Goal: Information Seeking & Learning: Learn about a topic

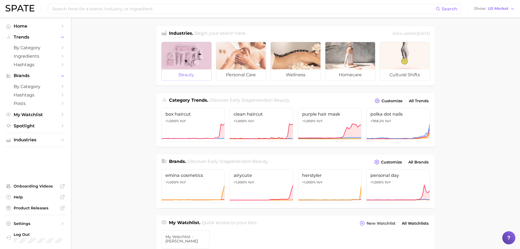
click at [181, 60] on div at bounding box center [187, 55] width 50 height 27
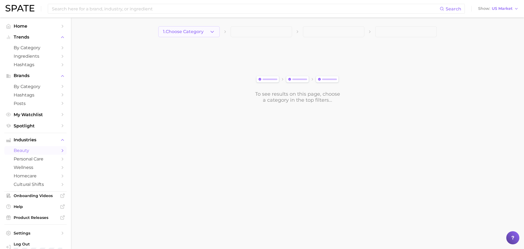
click at [208, 33] on button "1. Choose Category" at bounding box center [188, 31] width 61 height 11
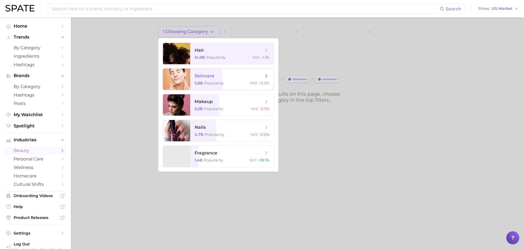
click at [215, 82] on span "Popularity" at bounding box center [214, 83] width 20 height 5
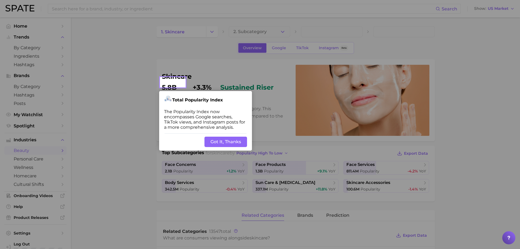
click at [222, 136] on button "Got It, Thanks" at bounding box center [225, 141] width 43 height 10
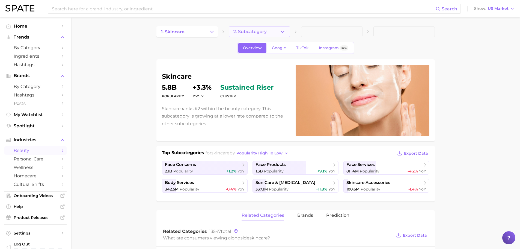
click at [270, 32] on button "2. Subcategory" at bounding box center [259, 31] width 61 height 11
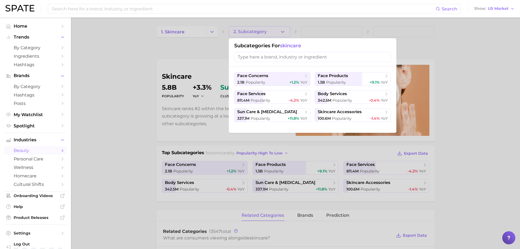
click at [286, 46] on span "skincare" at bounding box center [290, 46] width 21 height 6
click at [109, 96] on div at bounding box center [260, 124] width 520 height 249
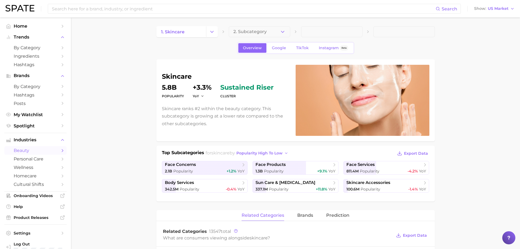
click at [212, 29] on icon "Change Category" at bounding box center [212, 32] width 6 height 6
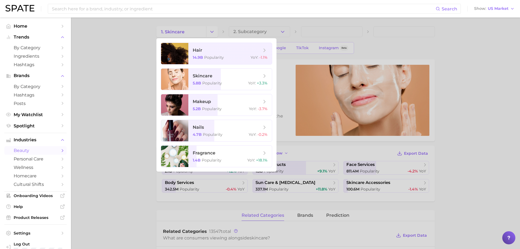
click at [127, 78] on div at bounding box center [260, 124] width 520 height 249
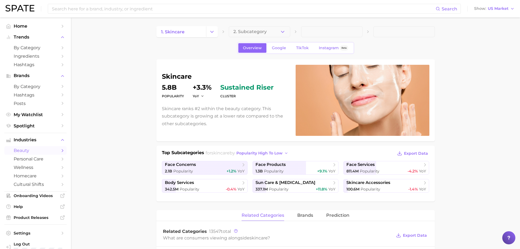
click at [13, 3] on div "Search Show US Market" at bounding box center [259, 8] width 509 height 17
click at [20, 8] on img at bounding box center [19, 8] width 29 height 7
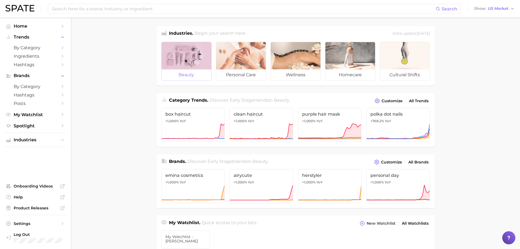
click at [173, 66] on div at bounding box center [187, 55] width 50 height 27
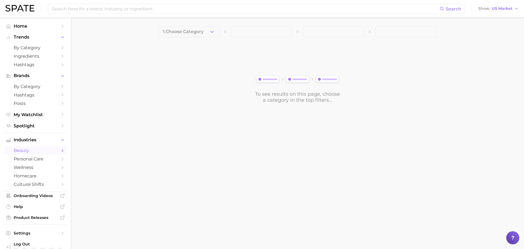
click at [281, 32] on span at bounding box center [261, 31] width 61 height 11
click at [212, 34] on icon "button" at bounding box center [212, 32] width 6 height 6
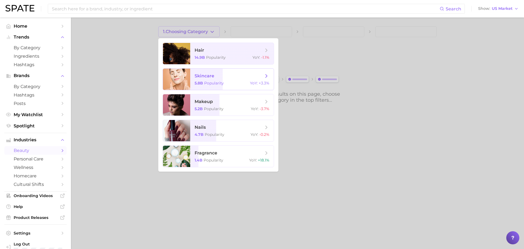
click at [235, 78] on span "skincare" at bounding box center [229, 76] width 69 height 6
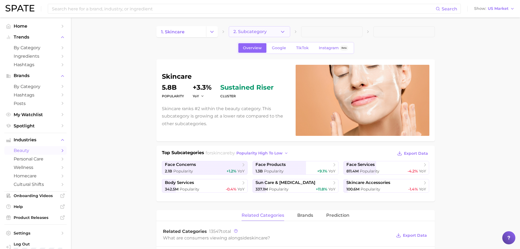
click at [283, 29] on icon "button" at bounding box center [283, 32] width 6 height 6
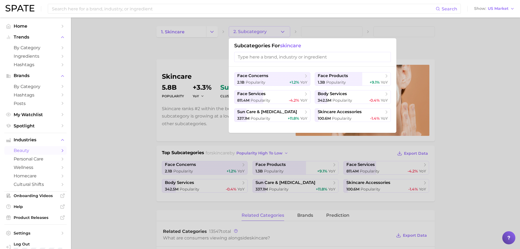
click at [117, 68] on div at bounding box center [260, 124] width 520 height 249
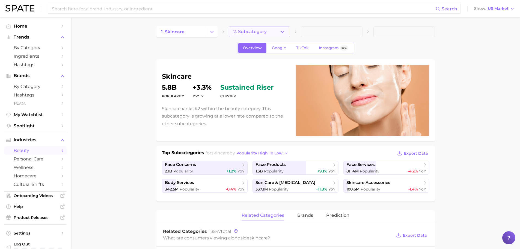
click at [289, 31] on button "2. Subcategory" at bounding box center [259, 31] width 61 height 11
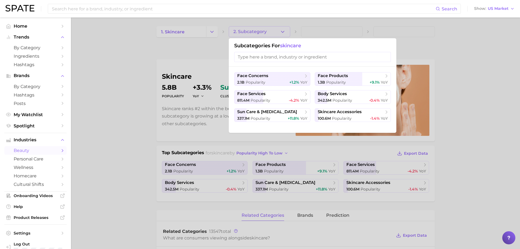
click at [130, 82] on div at bounding box center [260, 124] width 520 height 249
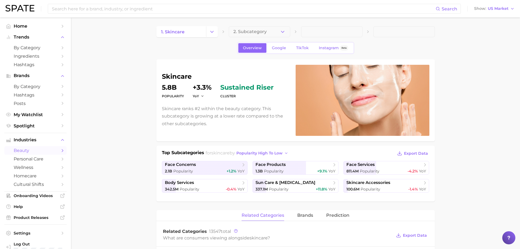
click at [317, 28] on span at bounding box center [331, 31] width 61 height 11
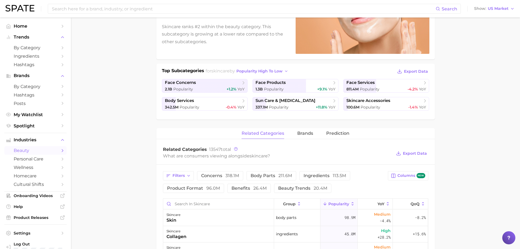
scroll to position [191, 0]
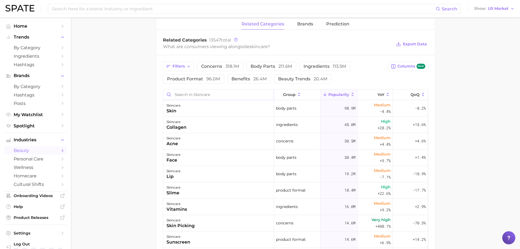
click at [197, 94] on input "Search in skincare" at bounding box center [218, 94] width 111 height 10
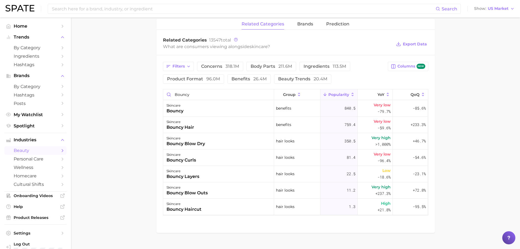
click at [139, 133] on main "1. skincare 2. Subcategory Overview Google TikTok Instagram Beta skincare Popul…" at bounding box center [295, 42] width 449 height 433
click at [197, 94] on input "bouncy" at bounding box center [218, 94] width 111 height 10
type input "bouncy skin"
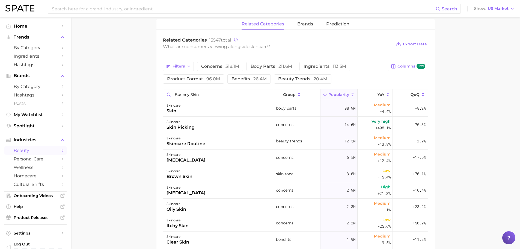
click at [266, 94] on input "bouncy skin" at bounding box center [218, 94] width 111 height 10
click at [95, 126] on main "1. skincare 2. Subcategory Overview Google TikTok Instagram Beta skincare Popul…" at bounding box center [295, 98] width 449 height 545
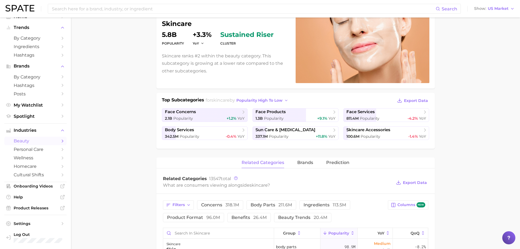
scroll to position [0, 0]
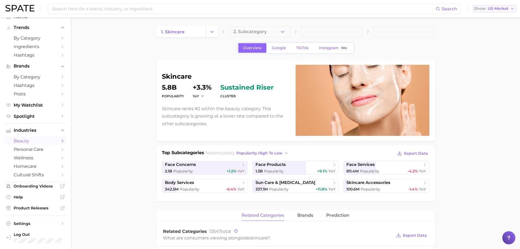
click at [503, 10] on span "US Market" at bounding box center [498, 8] width 21 height 3
click at [490, 13] on button "[GEOGRAPHIC_DATA]" at bounding box center [497, 18] width 48 height 10
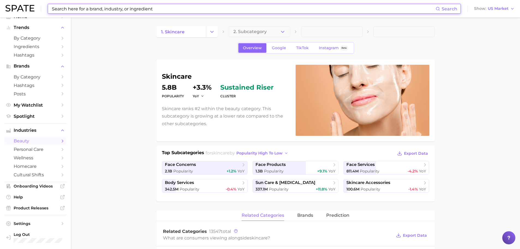
click at [88, 12] on input at bounding box center [243, 8] width 384 height 9
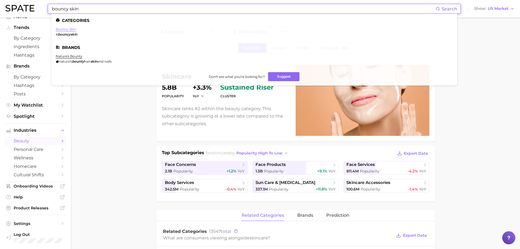
type input "bouncy skin"
click at [73, 27] on link "bouncy skin" at bounding box center [66, 29] width 20 height 4
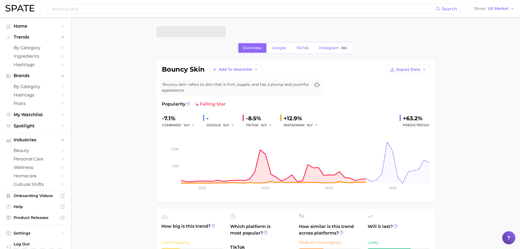
click at [183, 29] on span at bounding box center [191, 31] width 70 height 11
click at [24, 25] on span "Home" at bounding box center [36, 25] width 44 height 5
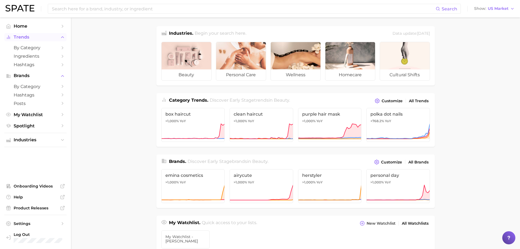
click at [59, 37] on button "Trends" at bounding box center [35, 37] width 62 height 8
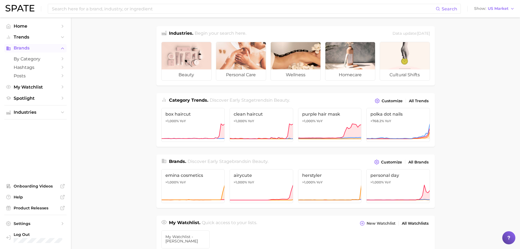
click at [61, 47] on icon "Sidebar" at bounding box center [62, 48] width 5 height 5
click at [98, 87] on main "Industries. Begin your search here. Data update: [DATE] beauty personal care we…" at bounding box center [295, 230] width 449 height 426
click at [448, 10] on span "Search" at bounding box center [450, 8] width 16 height 5
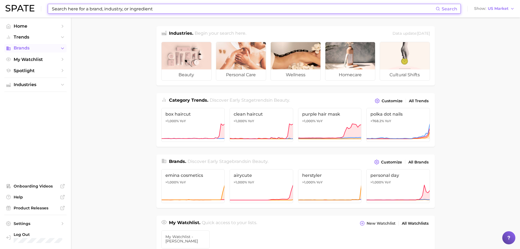
click at [124, 85] on main "Industries. Begin your search here. Data update: [DATE] beauty personal care we…" at bounding box center [295, 230] width 449 height 426
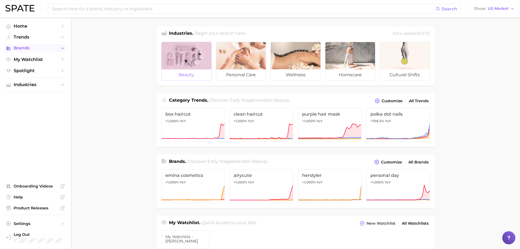
click at [176, 63] on div at bounding box center [187, 55] width 50 height 27
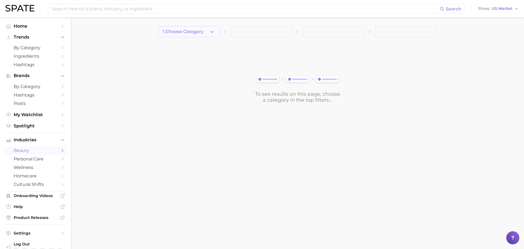
click at [212, 29] on icon "button" at bounding box center [212, 32] width 6 height 6
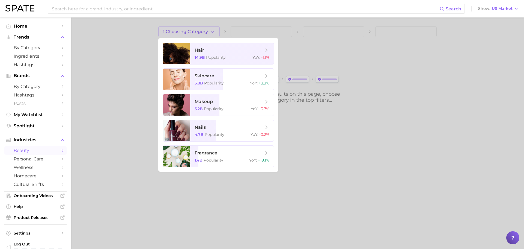
click at [123, 77] on div at bounding box center [262, 124] width 524 height 249
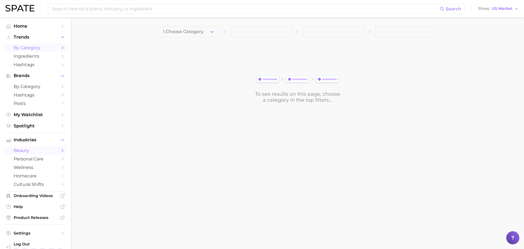
click at [60, 46] on icon "Sidebar" at bounding box center [62, 47] width 5 height 5
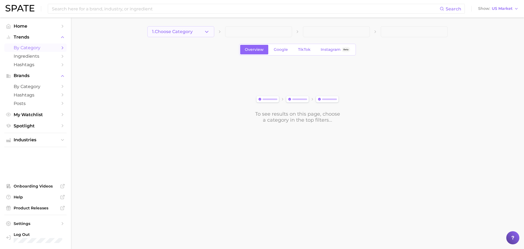
click at [194, 36] on button "1. Choose Category" at bounding box center [180, 31] width 67 height 11
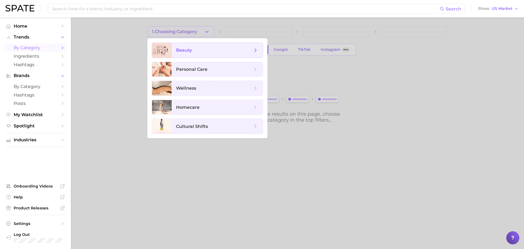
click at [194, 43] on span "beauty" at bounding box center [217, 50] width 91 height 15
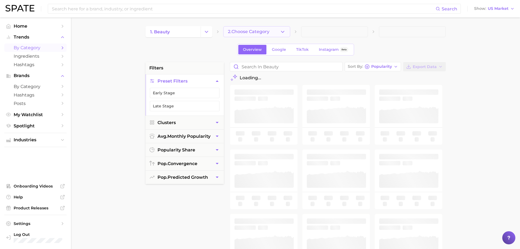
click at [267, 34] on span "2. Choose Category" at bounding box center [248, 31] width 41 height 5
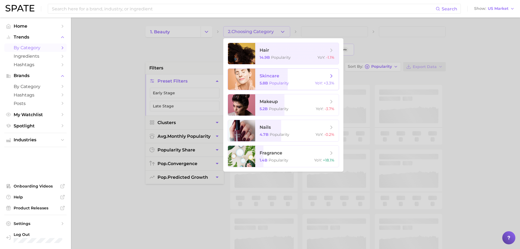
click at [290, 85] on div "5.8b Popularity YoY : +3.3%" at bounding box center [297, 83] width 75 height 5
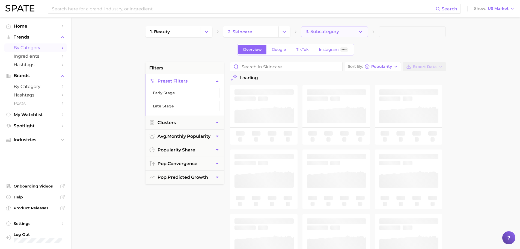
click at [345, 30] on button "3. Subcategory" at bounding box center [334, 31] width 67 height 11
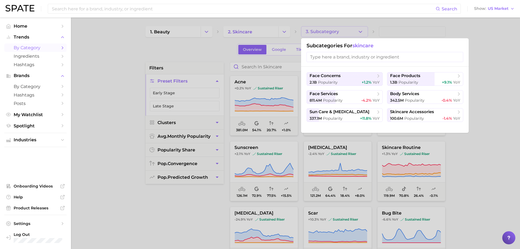
click at [337, 52] on input "search" at bounding box center [384, 57] width 157 height 10
click at [121, 81] on div at bounding box center [260, 124] width 520 height 249
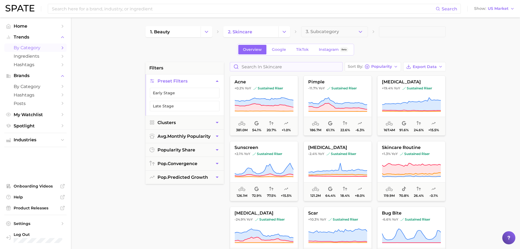
click at [262, 65] on div "1. beauty 2. skincare 3. Subcategory Overview Google TikTok Instagram Beta filt…" at bounding box center [295, 215] width 300 height 378
click at [260, 70] on input "Search in skincare" at bounding box center [286, 66] width 112 height 9
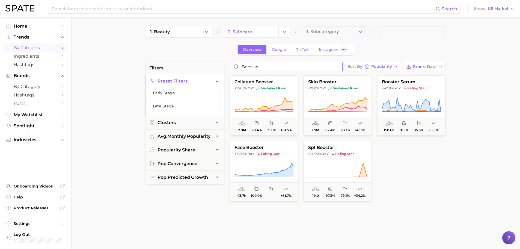
click at [246, 67] on input "booster" at bounding box center [286, 66] width 112 height 9
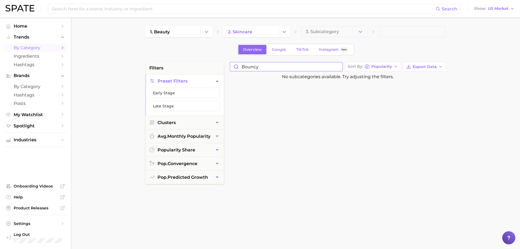
click at [246, 67] on input "bouncy" at bounding box center [286, 66] width 112 height 9
type input "b"
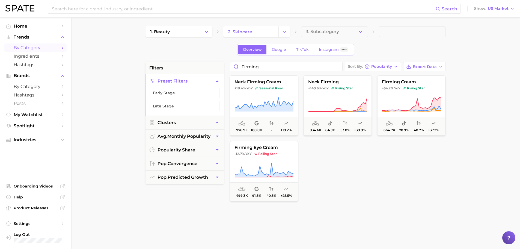
click at [362, 188] on div at bounding box center [337, 171] width 68 height 60
click at [256, 68] on input "firming" at bounding box center [286, 66] width 112 height 9
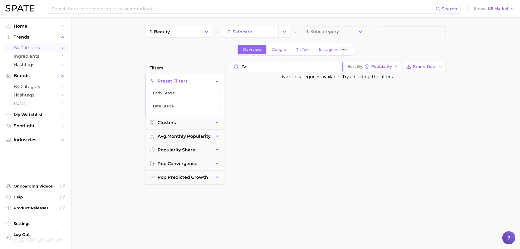
type input "b"
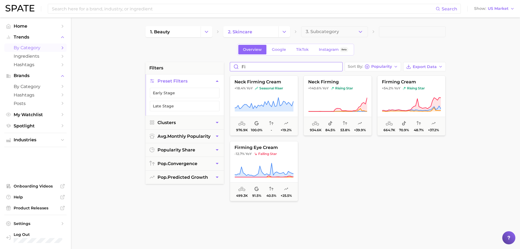
type input "f"
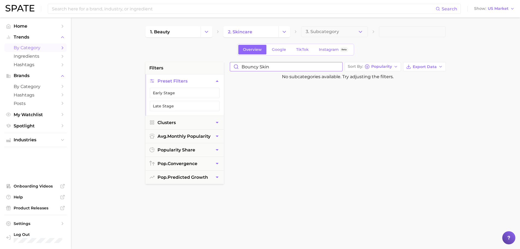
click at [256, 68] on input "bouncy skin" at bounding box center [286, 66] width 112 height 9
type input "booster"
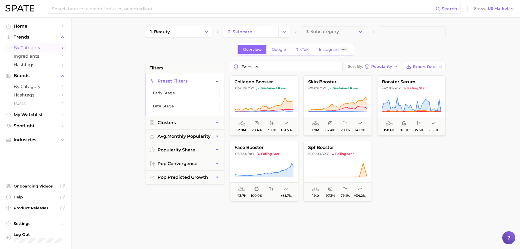
click at [474, 171] on main "1. beauty 2. skincare 3. Subcategory Overview Google TikTok Instagram Beta filt…" at bounding box center [295, 224] width 449 height 414
click at [203, 178] on span "pop. predicted growth" at bounding box center [182, 176] width 50 height 5
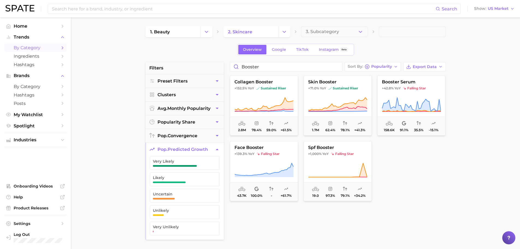
click at [218, 147] on icon "button" at bounding box center [217, 149] width 6 height 6
click at [429, 169] on div at bounding box center [411, 171] width 68 height 60
click at [433, 187] on div at bounding box center [411, 171] width 68 height 60
click at [270, 66] on input "booster" at bounding box center [286, 66] width 112 height 9
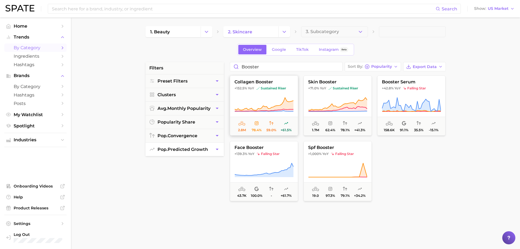
click at [265, 126] on span "59.0%" at bounding box center [271, 126] width 15 height 12
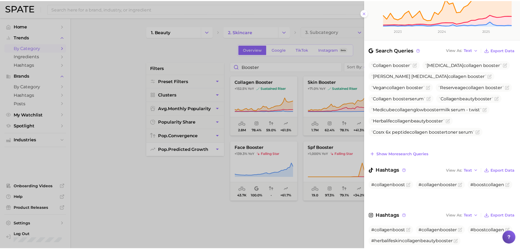
scroll to position [161, 0]
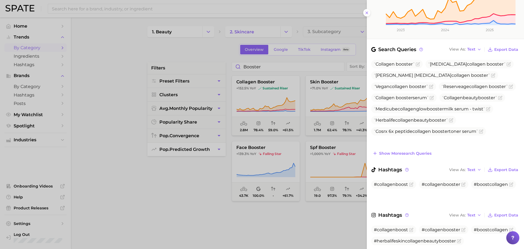
click at [270, 242] on div at bounding box center [262, 124] width 524 height 249
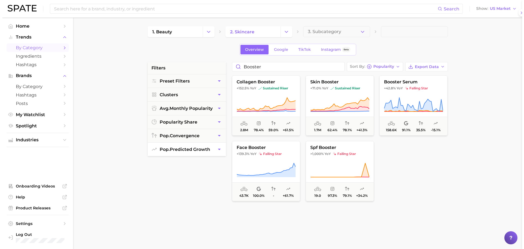
scroll to position [0, 0]
click at [332, 98] on icon at bounding box center [337, 104] width 59 height 15
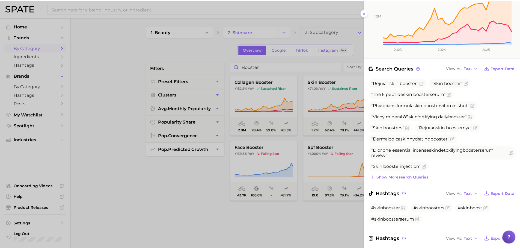
scroll to position [160, 0]
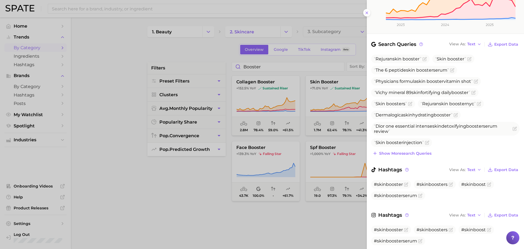
click at [323, 236] on div at bounding box center [262, 124] width 524 height 249
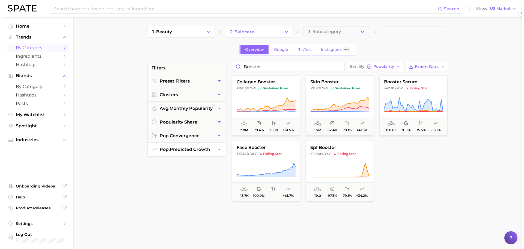
scroll to position [0, 0]
click at [409, 92] on button "booster serum +42.8% YoY falling star 158.6k 91.1% 35.5% -15.1%" at bounding box center [411, 105] width 68 height 60
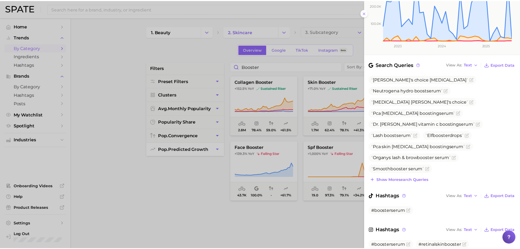
scroll to position [150, 0]
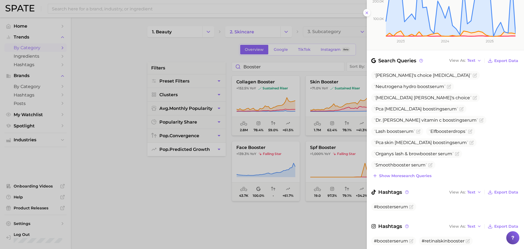
click at [306, 216] on div at bounding box center [262, 124] width 524 height 249
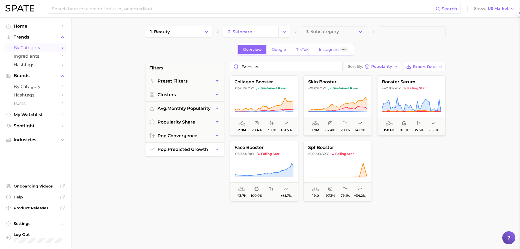
scroll to position [0, 0]
click at [259, 63] on input "booster" at bounding box center [286, 66] width 112 height 9
click at [285, 29] on icon "Change Category" at bounding box center [284, 32] width 6 height 6
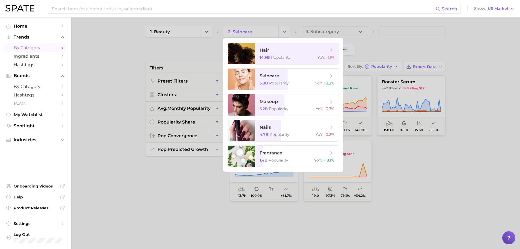
click at [98, 114] on div at bounding box center [260, 124] width 520 height 249
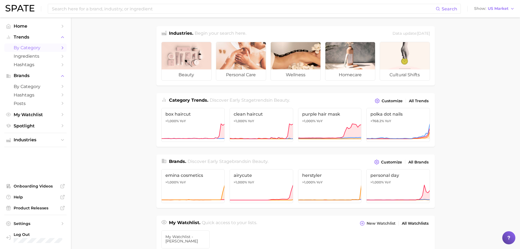
click at [41, 45] on span "by Category" at bounding box center [36, 47] width 44 height 5
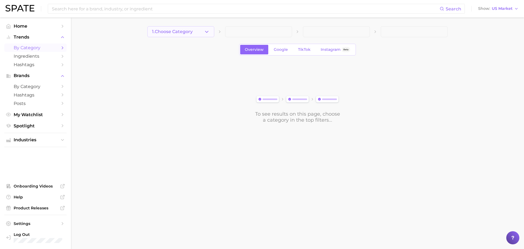
click at [200, 36] on button "1. Choose Category" at bounding box center [180, 31] width 67 height 11
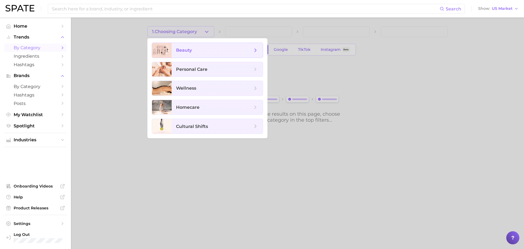
click at [195, 50] on span "beauty" at bounding box center [214, 50] width 76 height 6
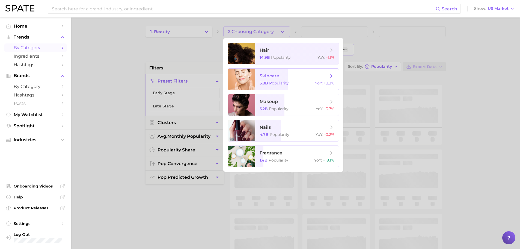
click at [293, 78] on span "skincare" at bounding box center [294, 76] width 69 height 6
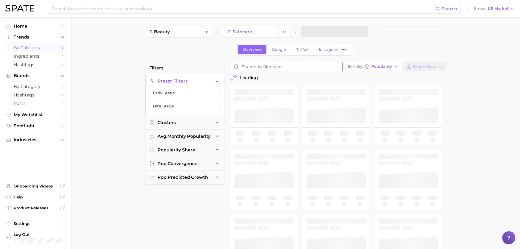
click at [307, 70] on input "Search in skincare" at bounding box center [286, 66] width 112 height 9
